Goal: Task Accomplishment & Management: Use online tool/utility

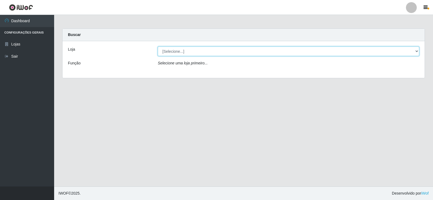
click at [414, 51] on select "[Selecione...] SuperFácil Atacado - [GEOGRAPHIC_DATA]" at bounding box center [289, 51] width 262 height 9
select select "504"
click at [158, 47] on select "[Selecione...] SuperFácil Atacado - [GEOGRAPHIC_DATA]" at bounding box center [289, 51] width 262 height 9
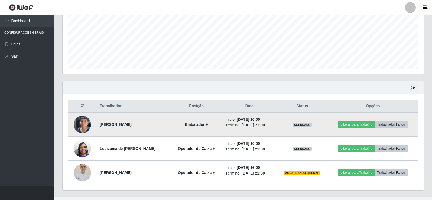
scroll to position [135, 0]
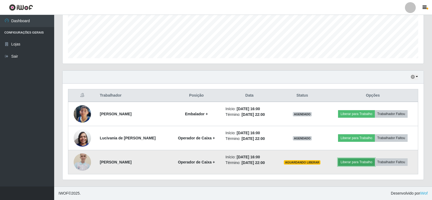
click at [346, 164] on button "Liberar para Trabalho" at bounding box center [356, 162] width 37 height 8
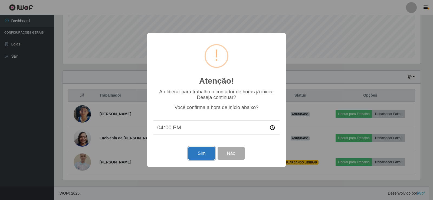
click at [204, 155] on button "Sim" at bounding box center [201, 153] width 26 height 13
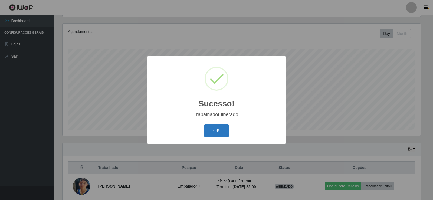
click at [210, 132] on button "OK" at bounding box center [216, 131] width 25 height 13
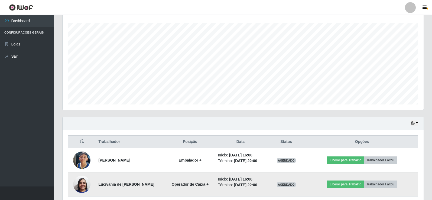
scroll to position [135, 0]
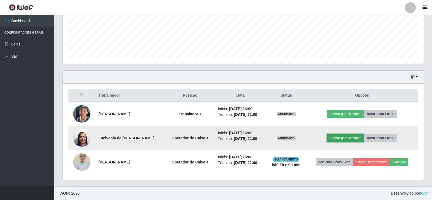
click at [346, 137] on button "Liberar para Trabalho" at bounding box center [345, 138] width 37 height 8
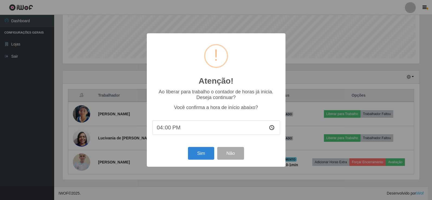
scroll to position [112, 358]
click at [205, 155] on button "Sim" at bounding box center [201, 153] width 26 height 13
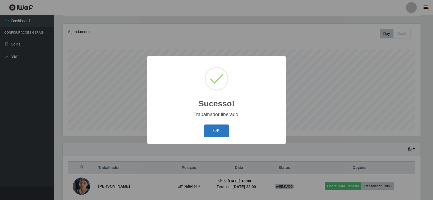
click at [213, 131] on button "OK" at bounding box center [216, 131] width 25 height 13
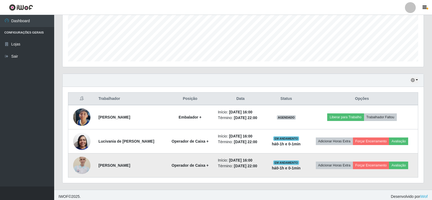
scroll to position [135, 0]
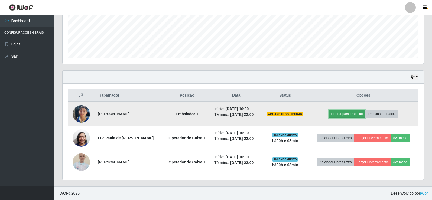
click at [342, 114] on button "Liberar para Trabalho" at bounding box center [347, 114] width 37 height 8
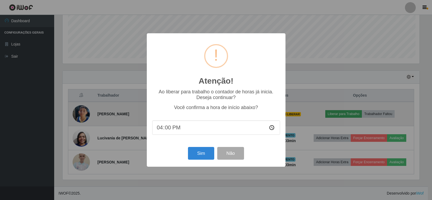
scroll to position [112, 358]
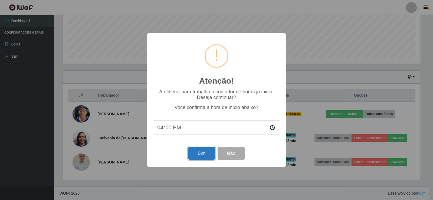
click at [198, 154] on button "Sim" at bounding box center [201, 153] width 26 height 13
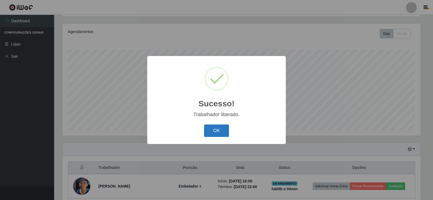
click at [223, 129] on button "OK" at bounding box center [216, 131] width 25 height 13
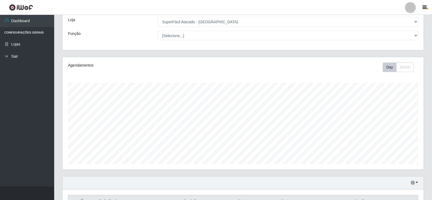
scroll to position [27, 0]
